Goal: Subscribe to service/newsletter

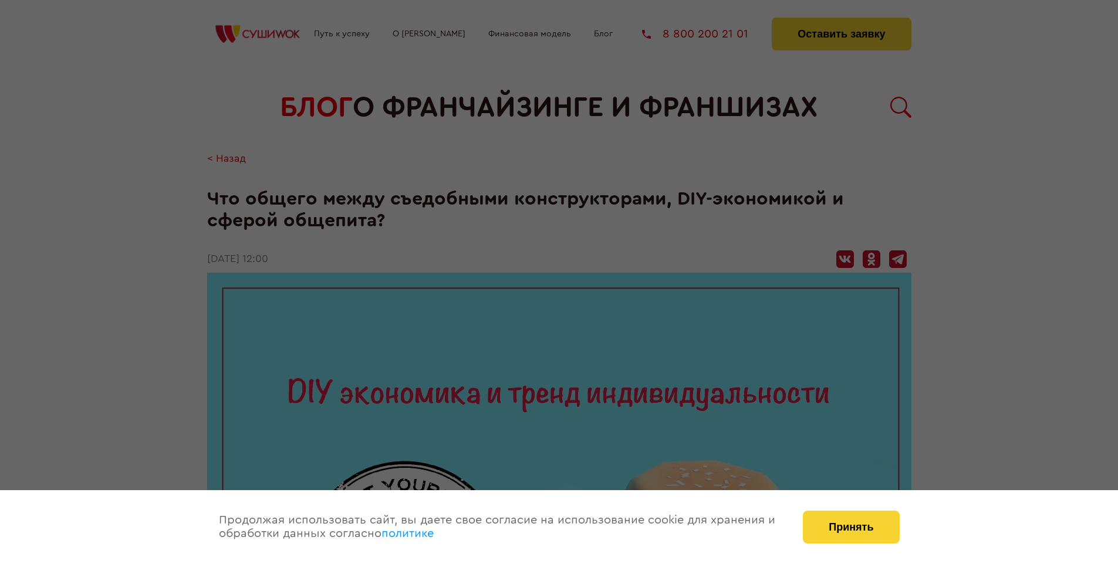
scroll to position [1272, 0]
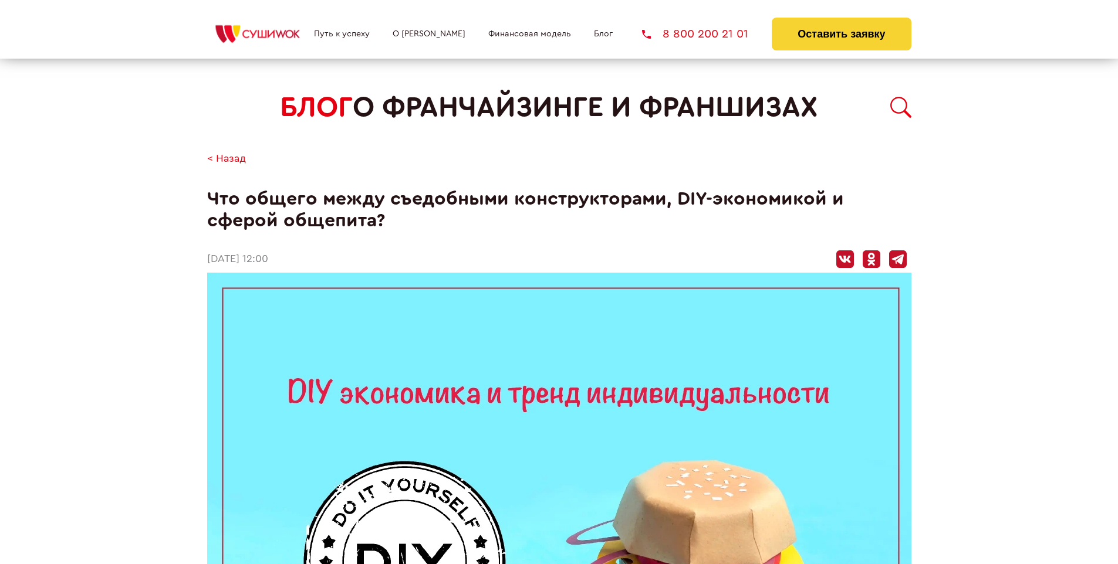
scroll to position [1272, 0]
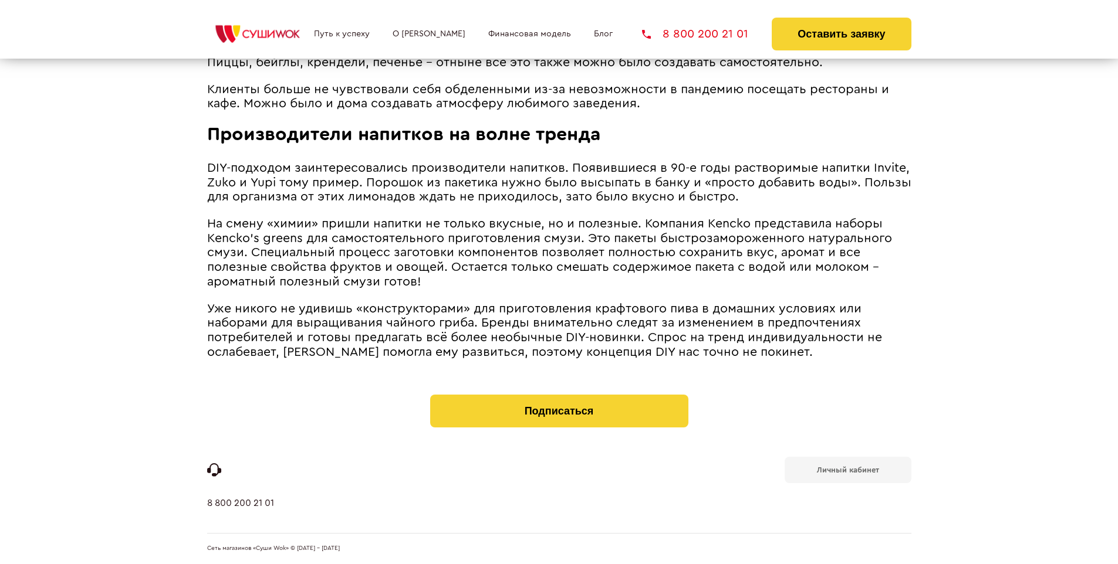
click at [847, 469] on b "Личный кабинет" at bounding box center [848, 470] width 62 height 8
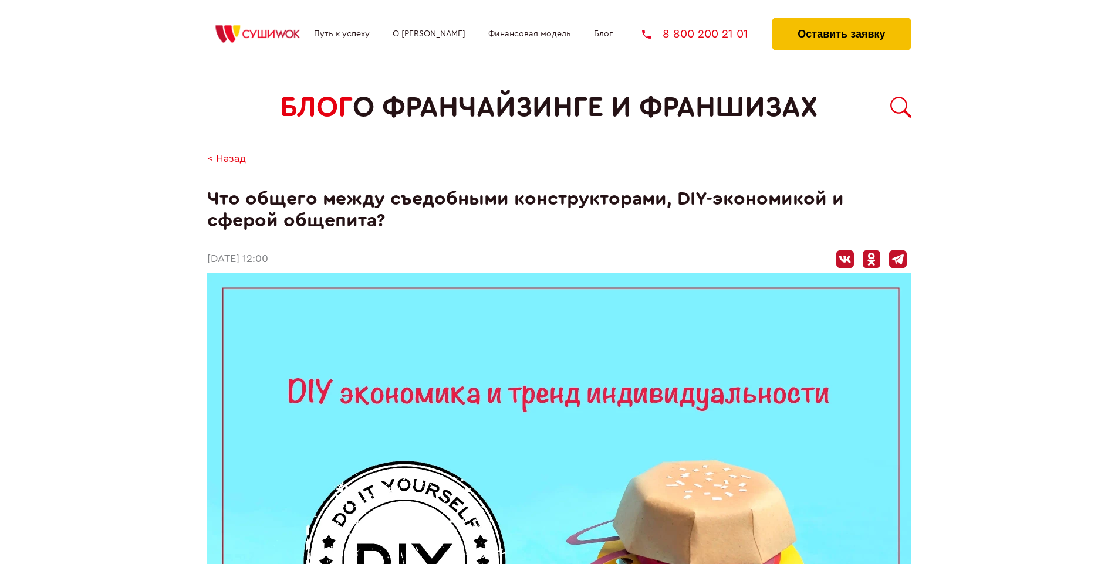
click at [841, 21] on button "Оставить заявку" at bounding box center [840, 34] width 139 height 33
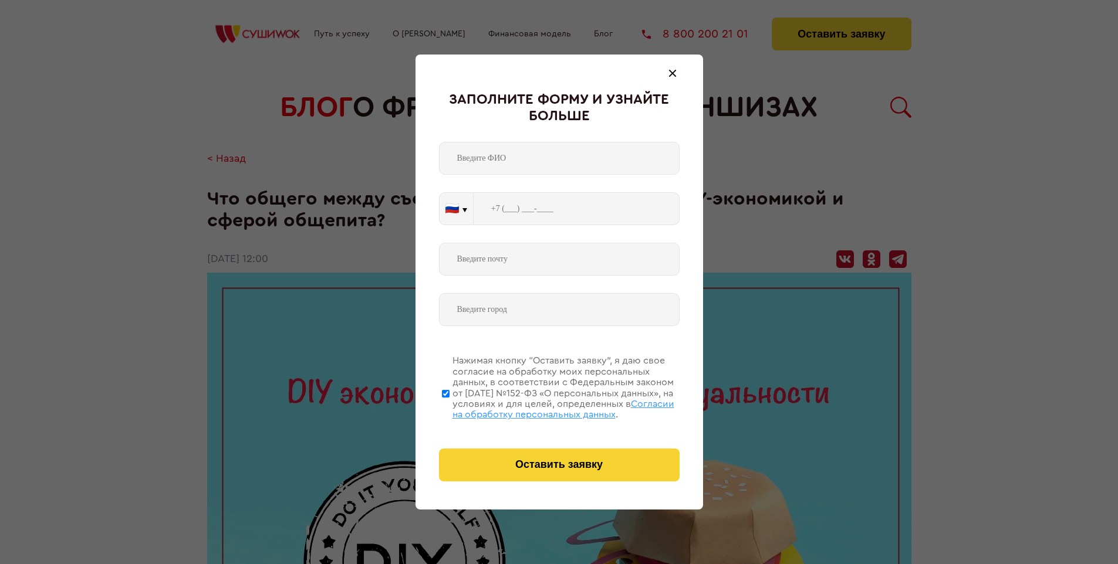
click at [544, 408] on span "Согласии на обработку персональных данных" at bounding box center [563, 409] width 222 height 20
click at [449, 408] on input "Нажимая кнопку “Оставить заявку”, я даю свое согласие на обработку моих персона…" at bounding box center [446, 394] width 8 height 94
checkbox input "false"
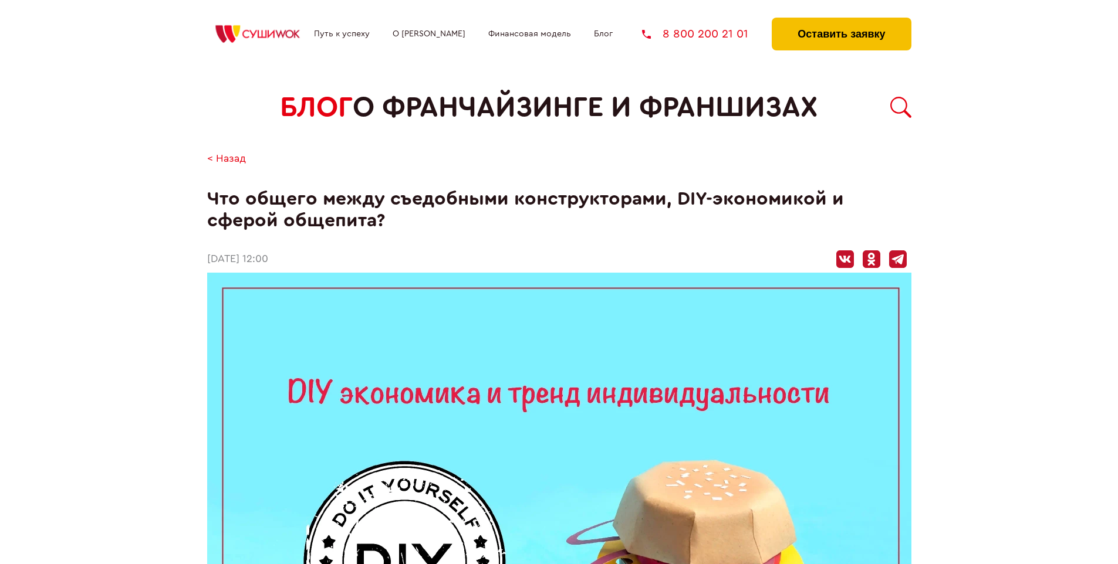
click at [841, 21] on button "Оставить заявку" at bounding box center [840, 34] width 139 height 33
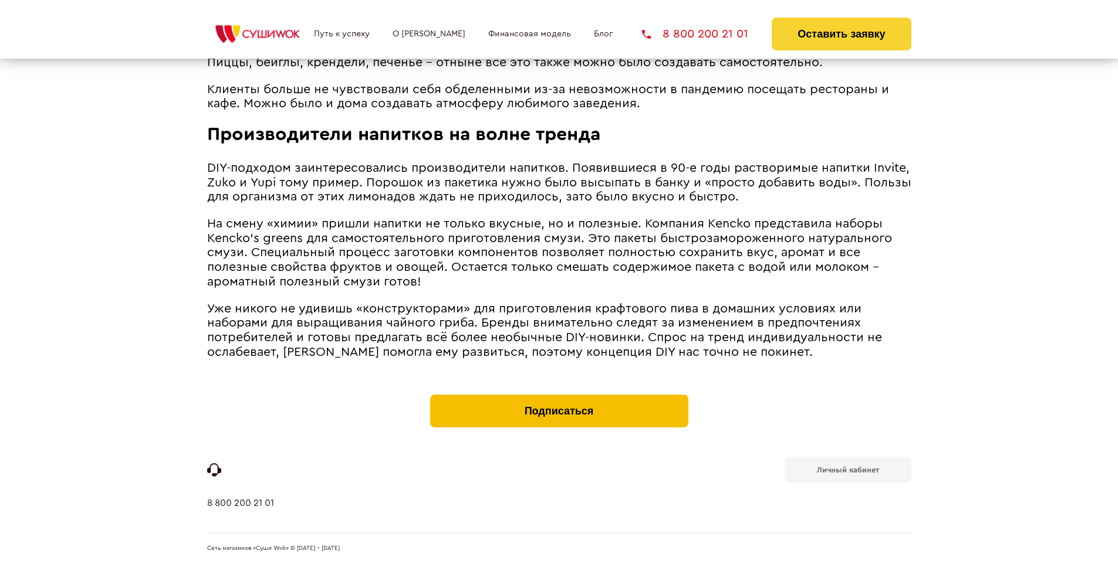
click at [558, 398] on button "Подписаться" at bounding box center [559, 411] width 258 height 33
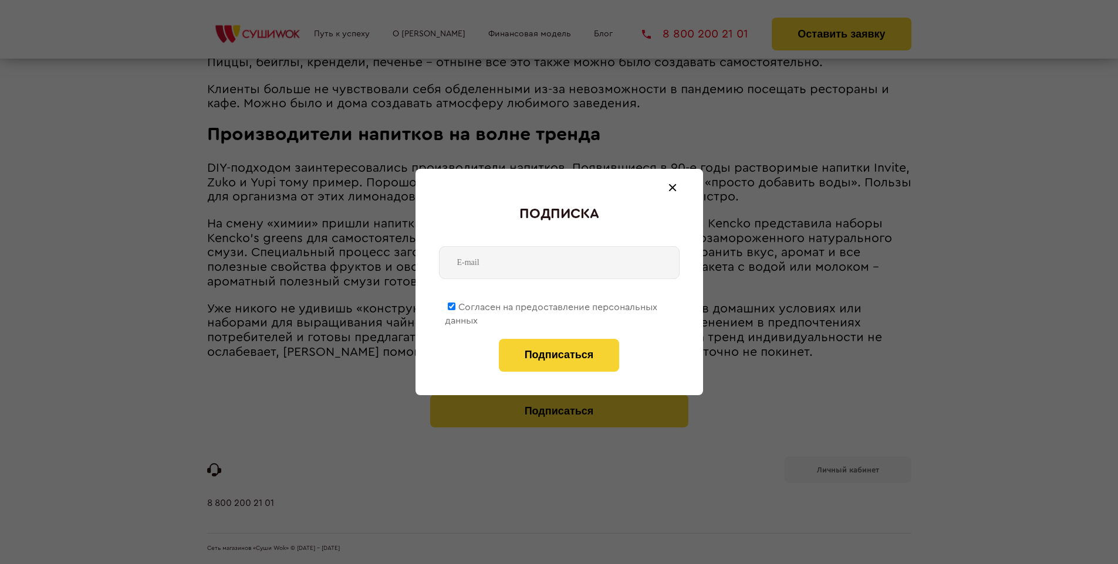
click at [551, 305] on span "Согласен на предоставление персональных данных" at bounding box center [551, 314] width 212 height 23
click at [455, 305] on input "Согласен на предоставление персональных данных" at bounding box center [452, 307] width 8 height 8
checkbox input "false"
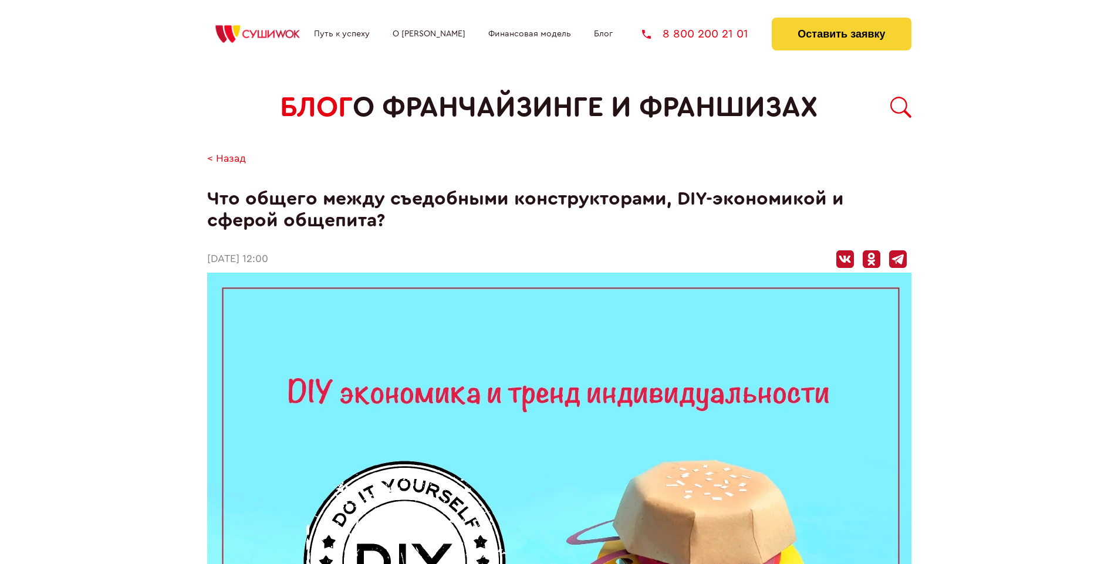
scroll to position [1272, 0]
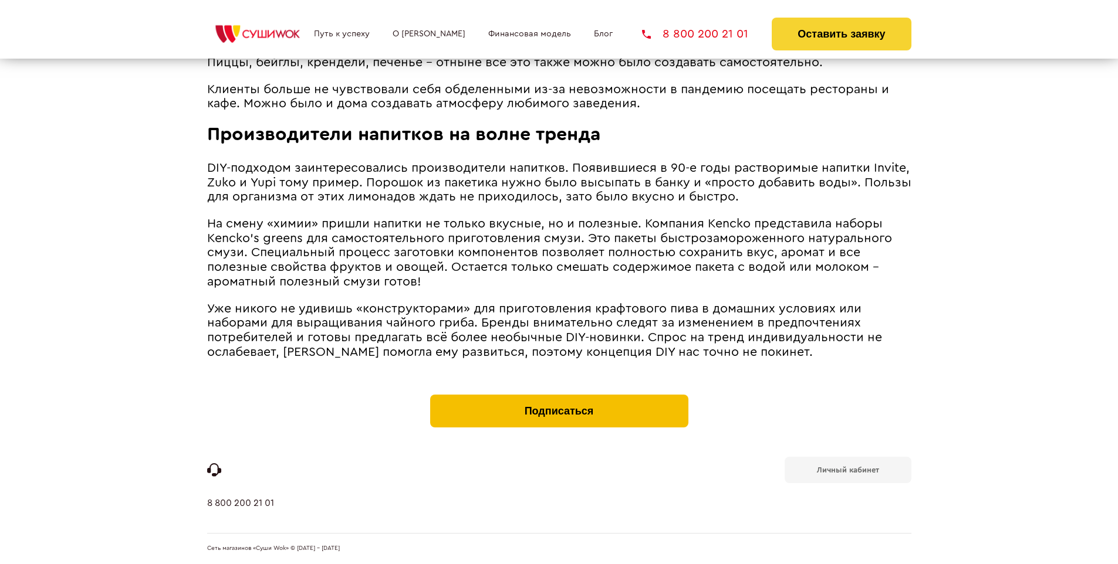
click at [558, 398] on button "Подписаться" at bounding box center [559, 411] width 258 height 33
